Goal: Task Accomplishment & Management: Use online tool/utility

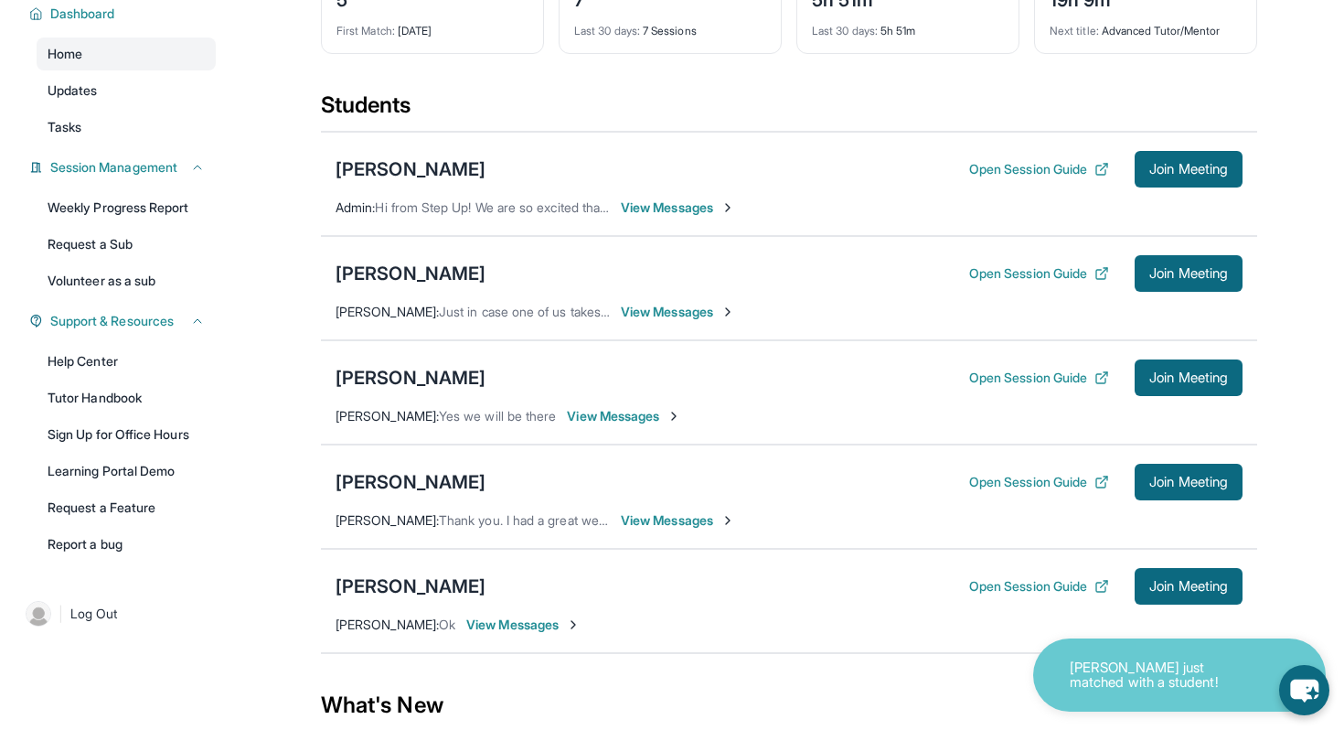
scroll to position [136, 0]
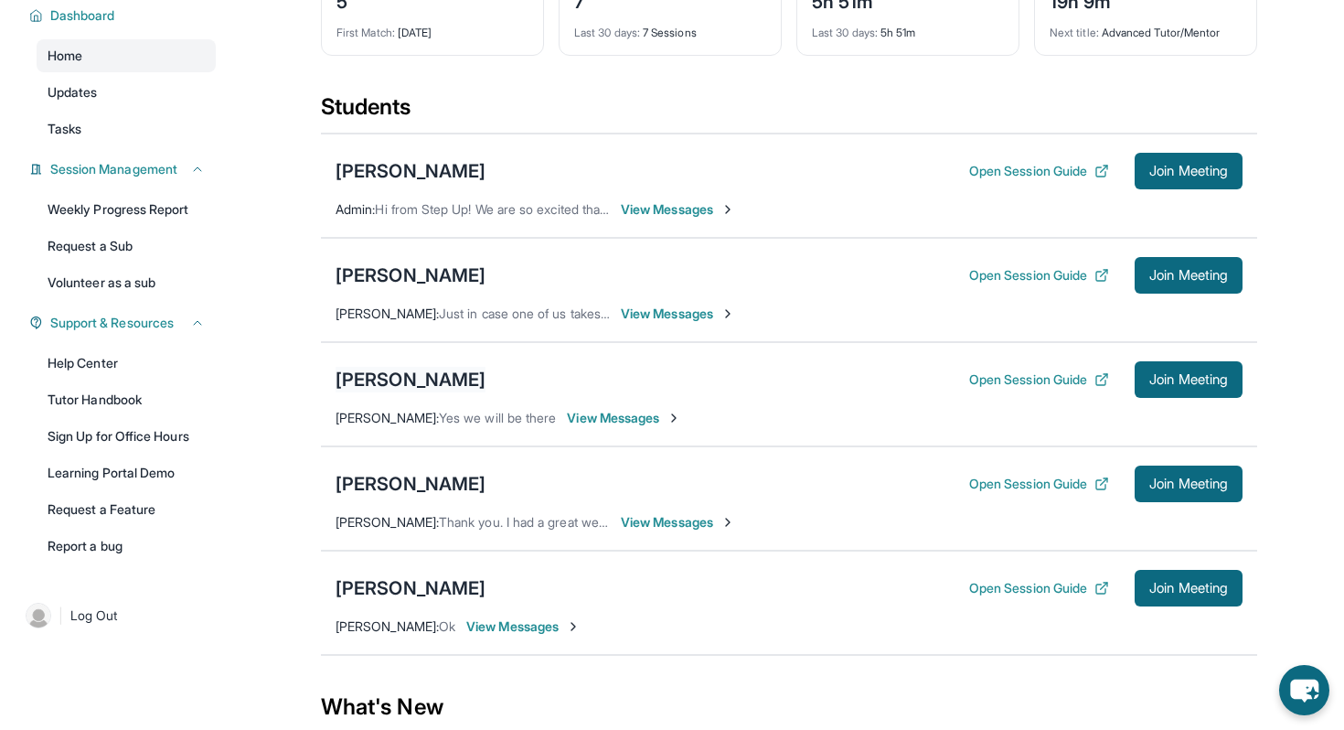
click at [420, 392] on div "[PERSON_NAME]" at bounding box center [411, 380] width 150 height 26
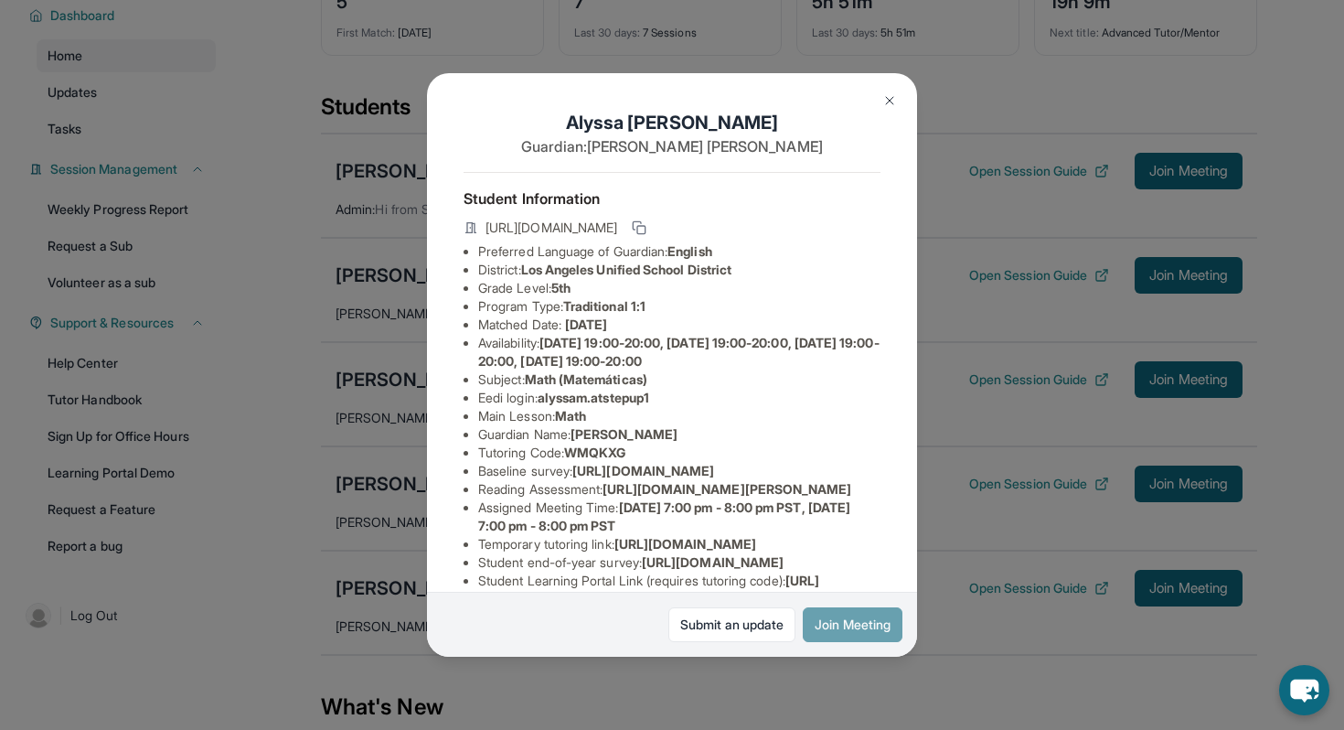
click at [810, 627] on button "Join Meeting" at bounding box center [853, 624] width 100 height 35
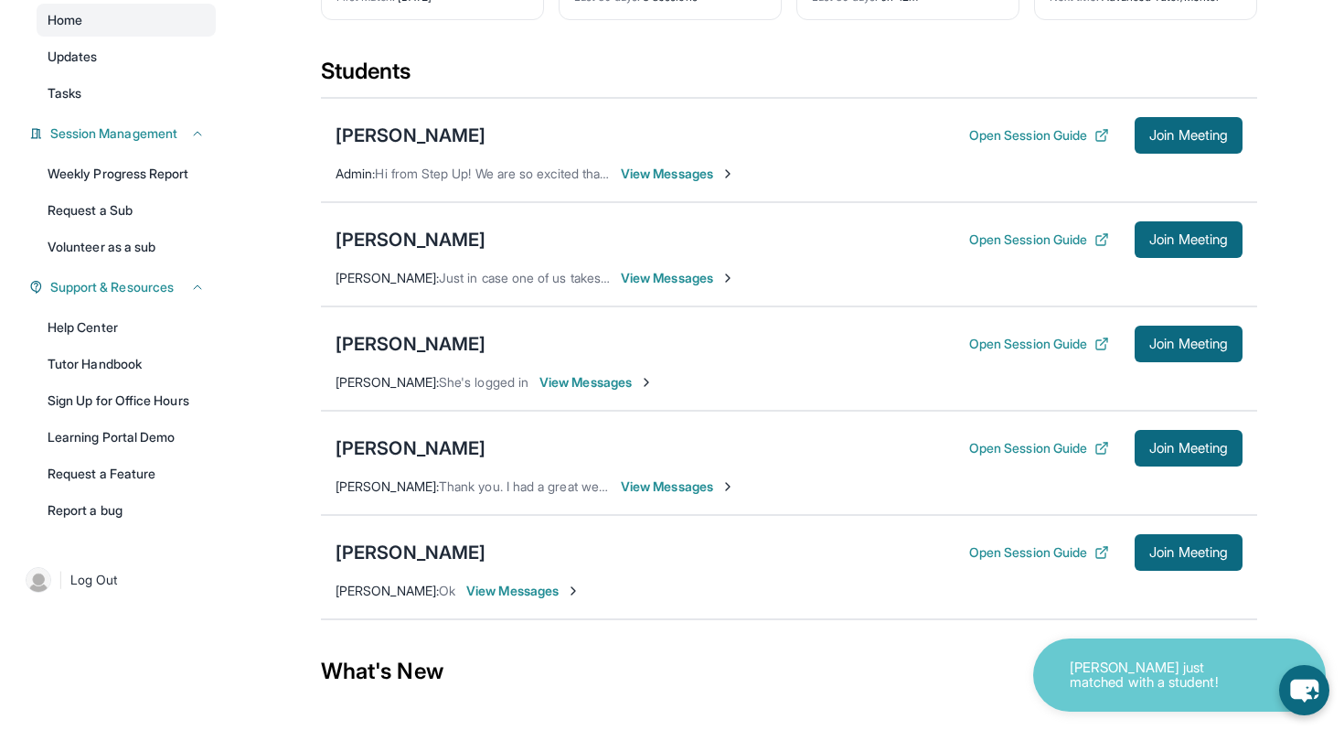
scroll to position [174, 0]
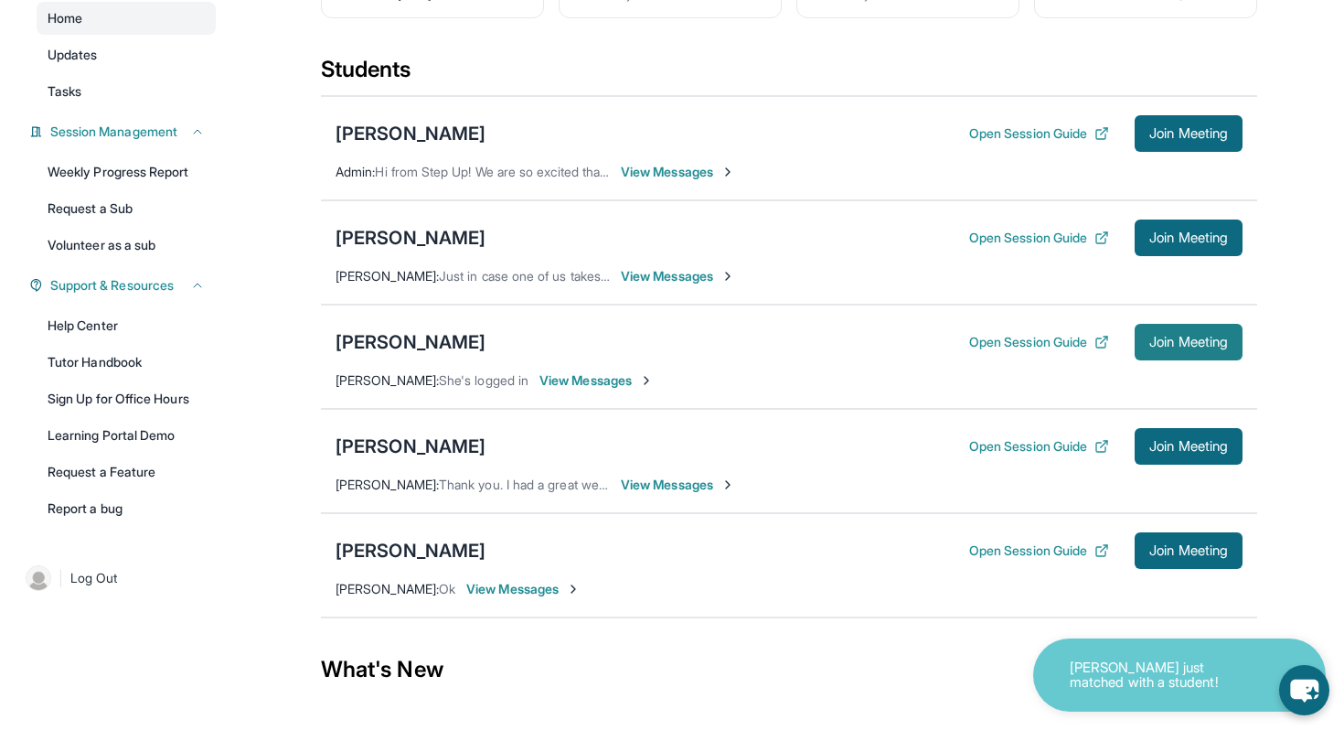
click at [1161, 347] on span "Join Meeting" at bounding box center [1188, 341] width 79 height 11
